Goal: Transaction & Acquisition: Obtain resource

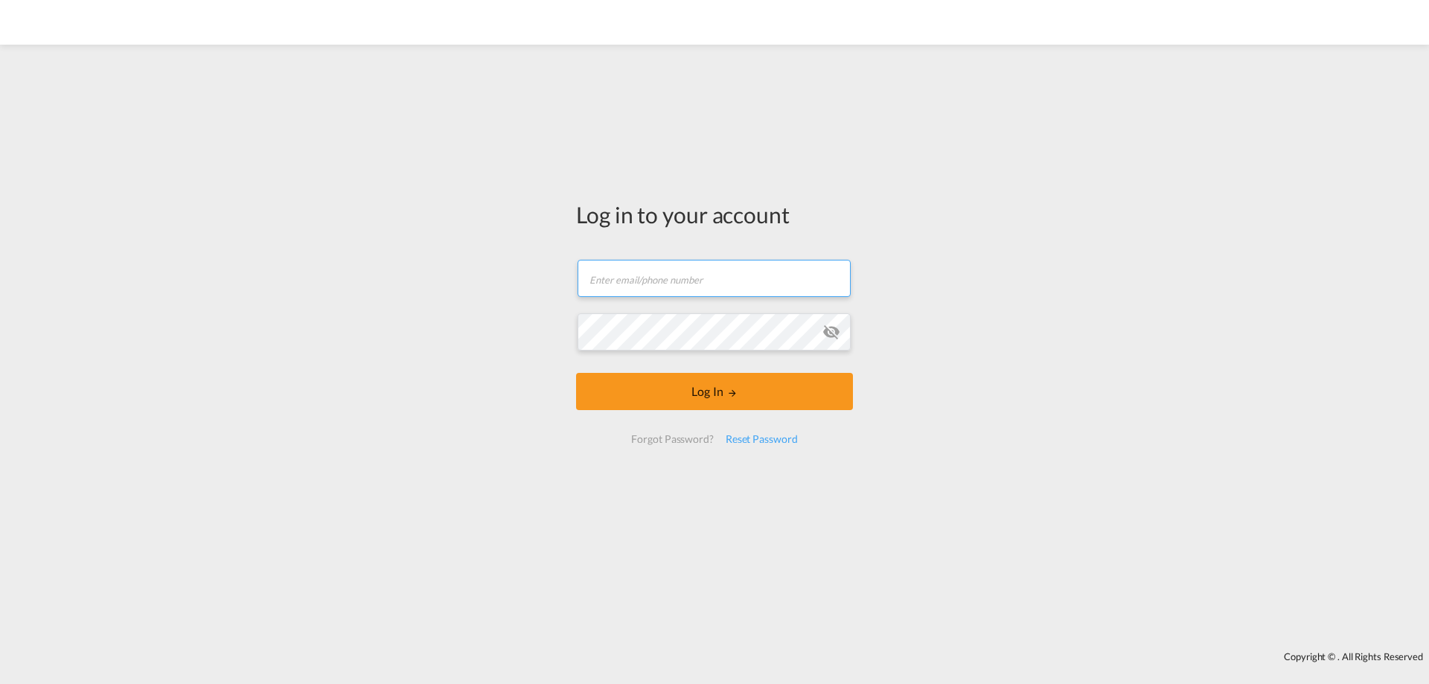
click at [625, 286] on input "text" at bounding box center [714, 278] width 273 height 37
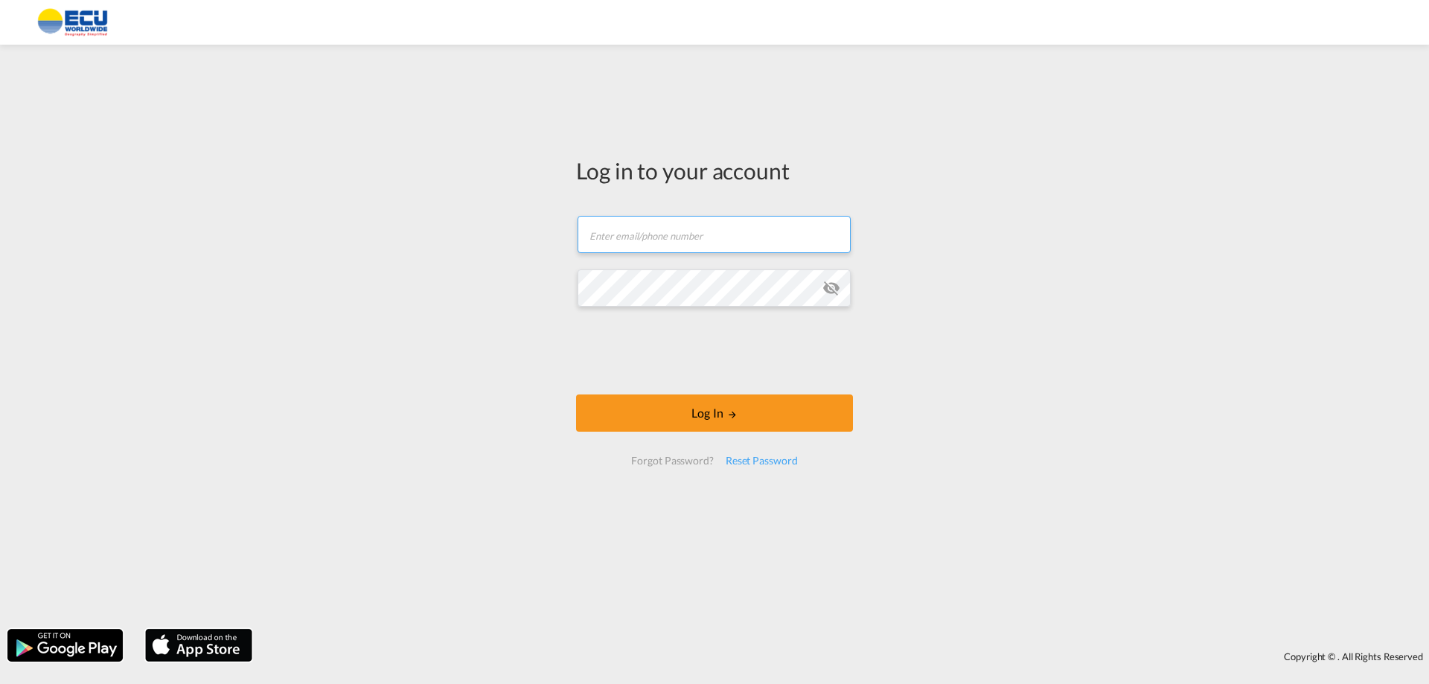
type input "[EMAIL_ADDRESS][DOMAIN_NAME]"
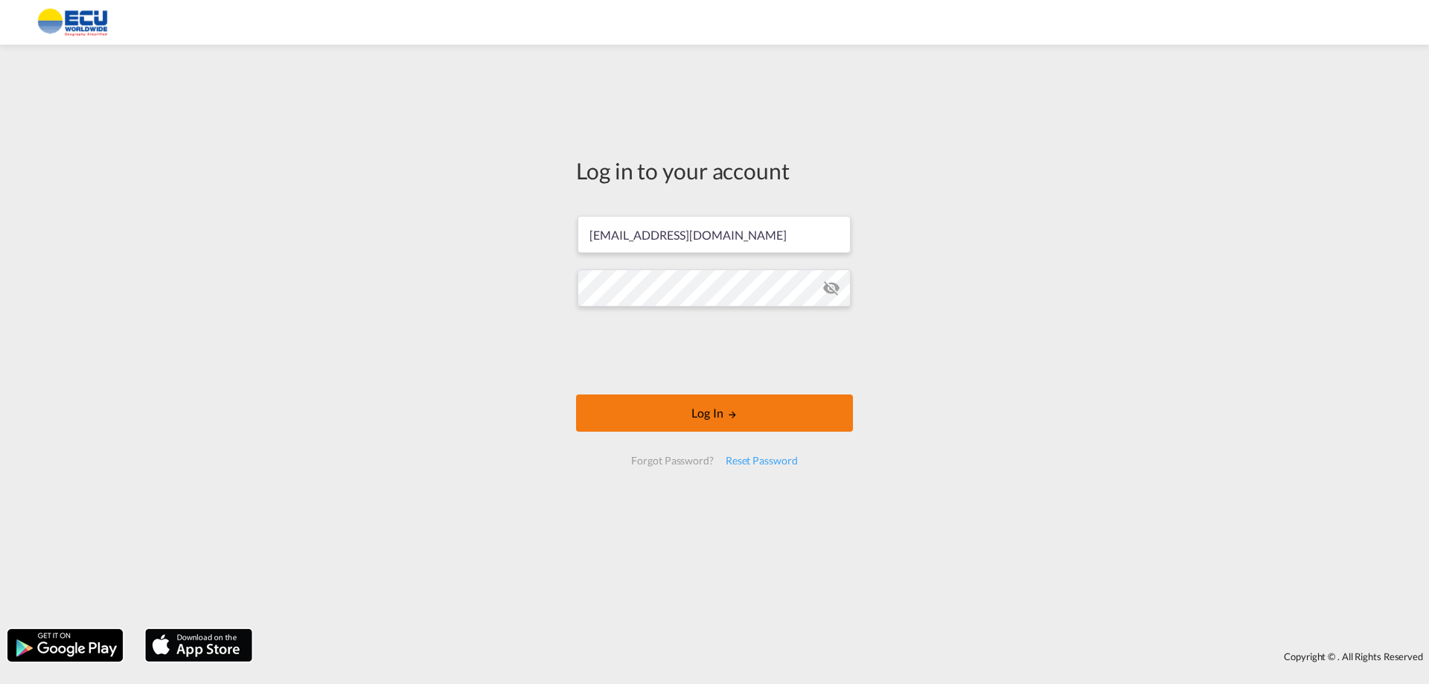
click at [721, 411] on button "Log In" at bounding box center [714, 413] width 277 height 37
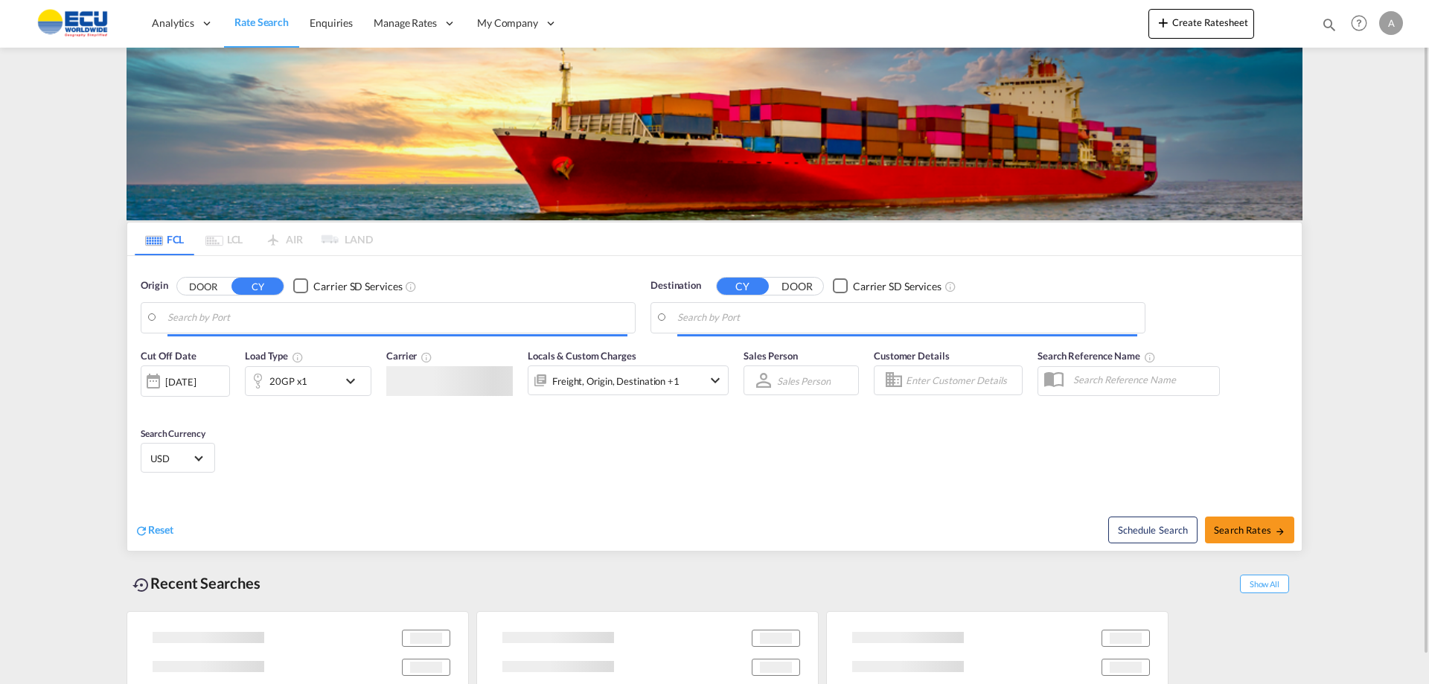
type input "[US_STATE], [GEOGRAPHIC_DATA], USNYC"
type input "[GEOGRAPHIC_DATA], BEANR"
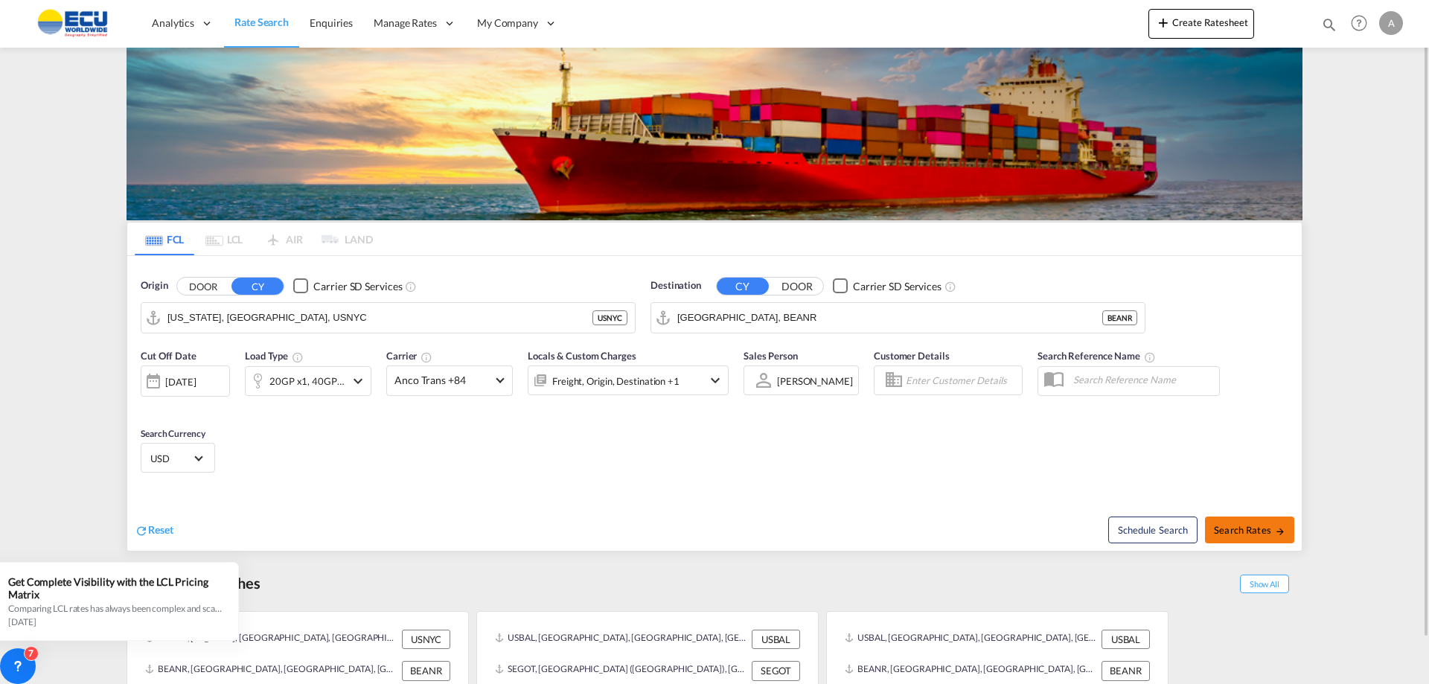
click at [1245, 526] on span "Search Rates" at bounding box center [1249, 530] width 71 height 12
type input "USNYC to BEANR / [DATE]"
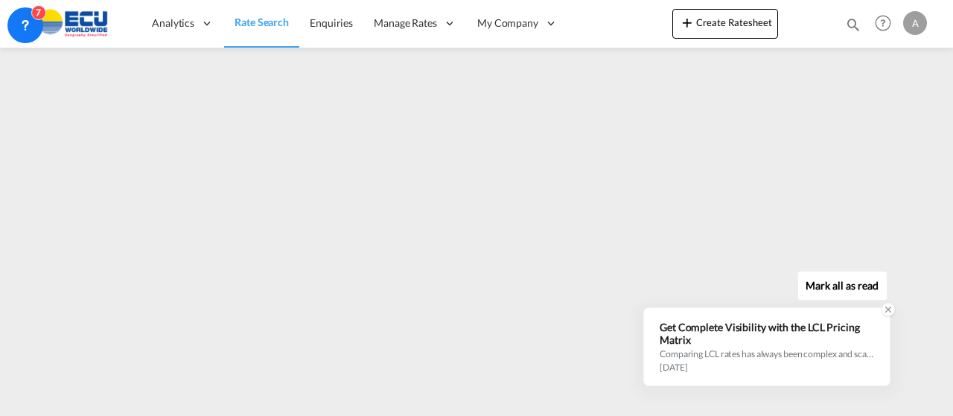
click at [887, 311] on icon at bounding box center [888, 309] width 5 height 5
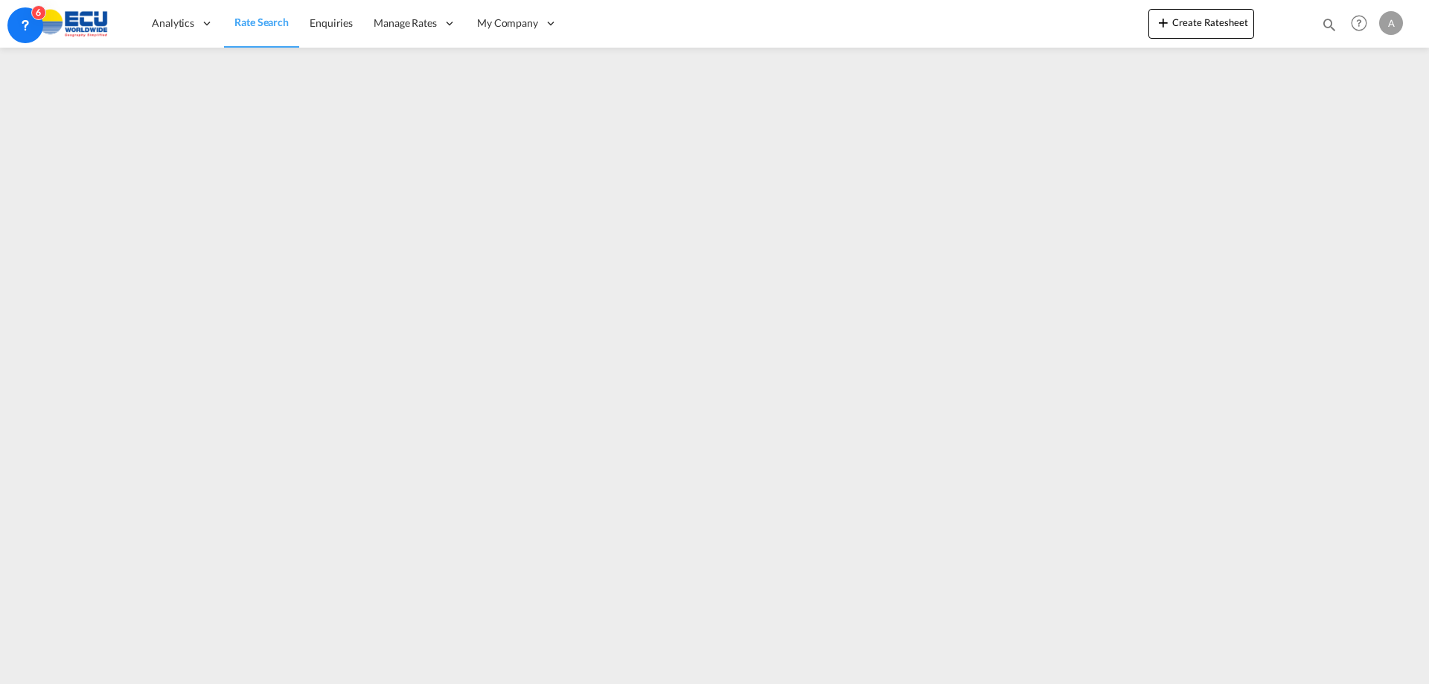
click at [1397, 23] on div "A" at bounding box center [1391, 23] width 24 height 24
click at [1354, 110] on button "Logout" at bounding box center [1374, 114] width 97 height 30
